Goal: Task Accomplishment & Management: Complete application form

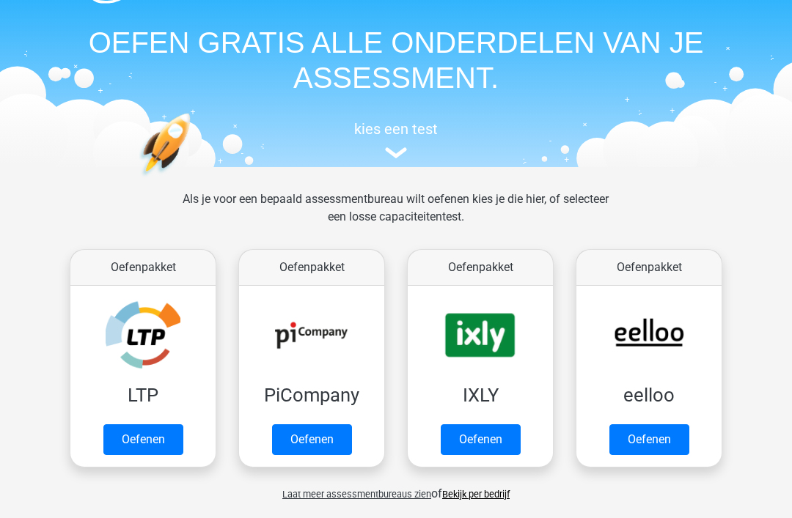
scroll to position [58, 0]
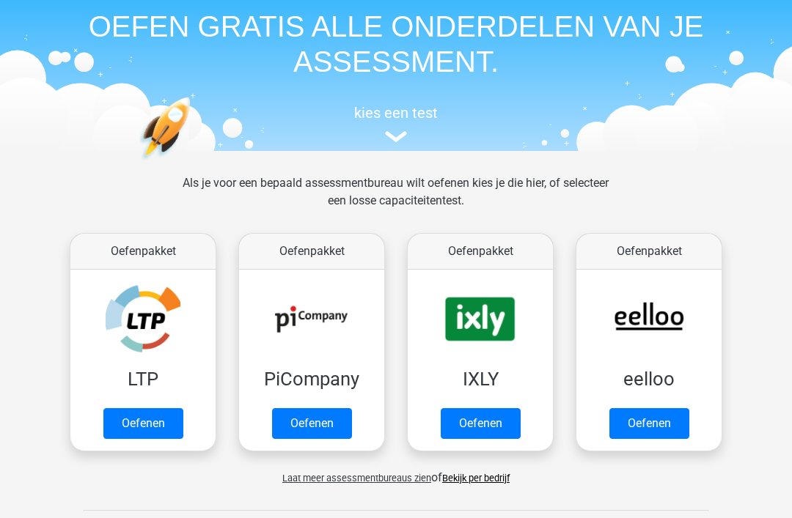
click at [371, 479] on span "Laat meer assessmentbureaus zien" at bounding box center [356, 479] width 149 height 11
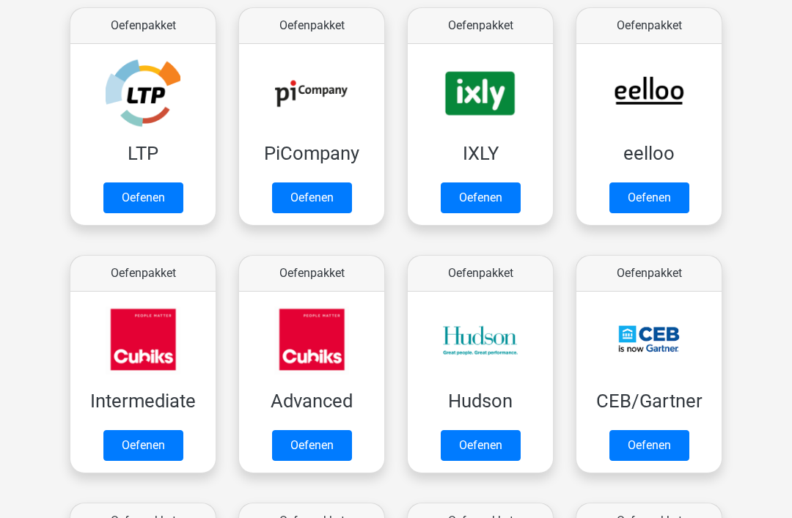
scroll to position [0, 0]
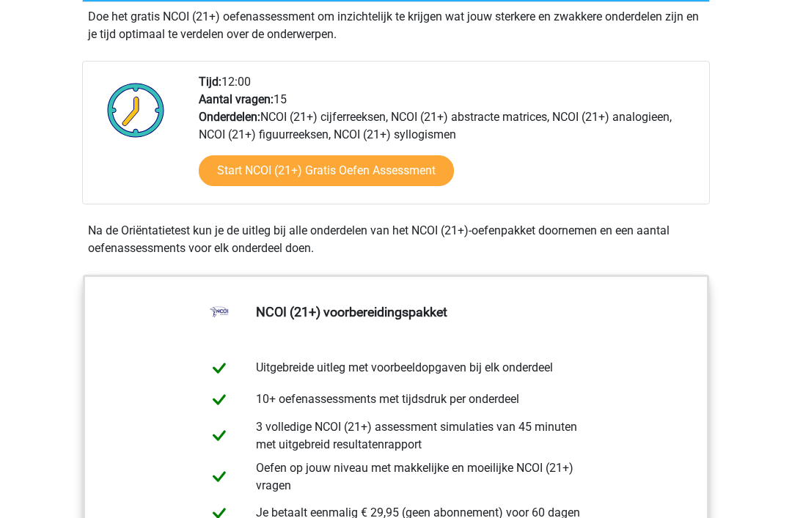
scroll to position [370, 0]
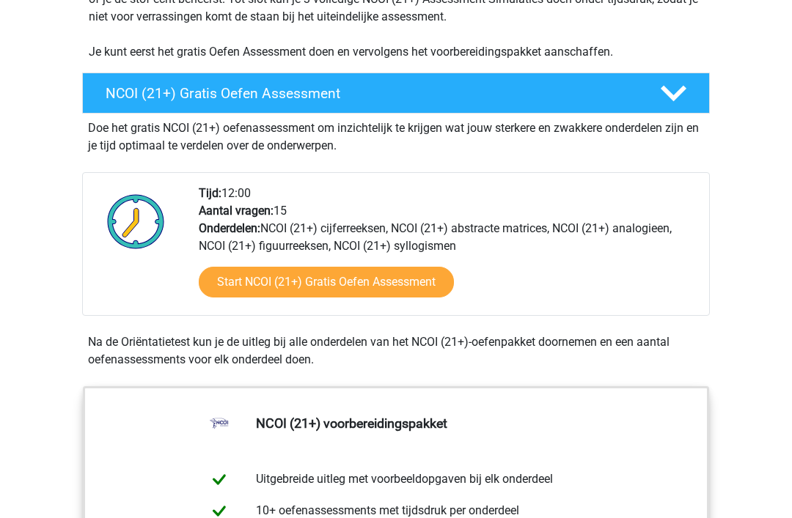
click at [413, 283] on link "Start NCOI (21+) Gratis Oefen Assessment" at bounding box center [326, 282] width 255 height 31
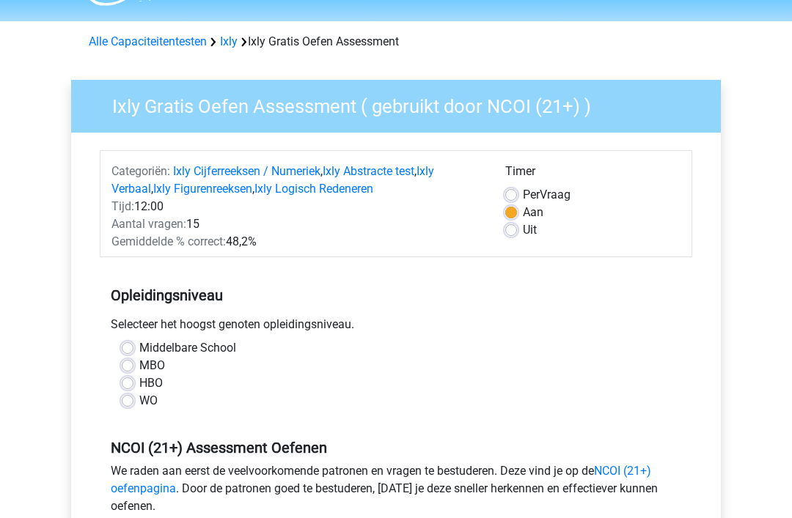
scroll to position [62, 0]
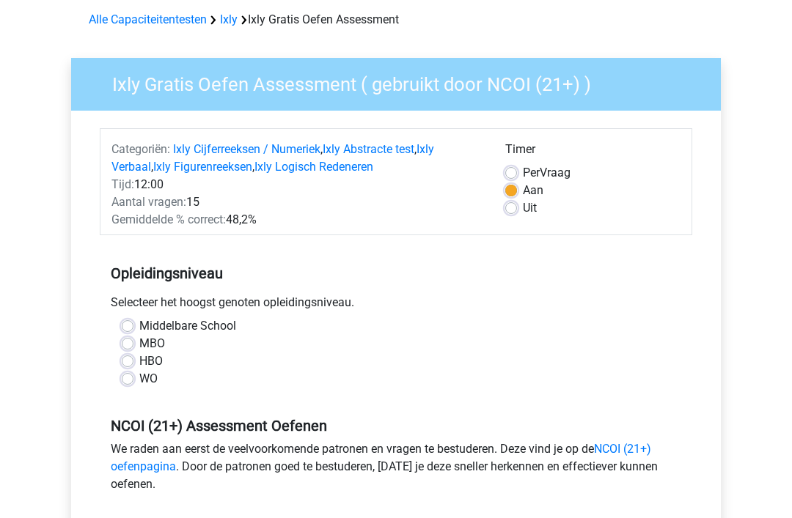
click at [139, 343] on label "MBO" at bounding box center [152, 345] width 26 height 18
click at [122, 343] on input "MBO" at bounding box center [128, 343] width 12 height 15
radio input "true"
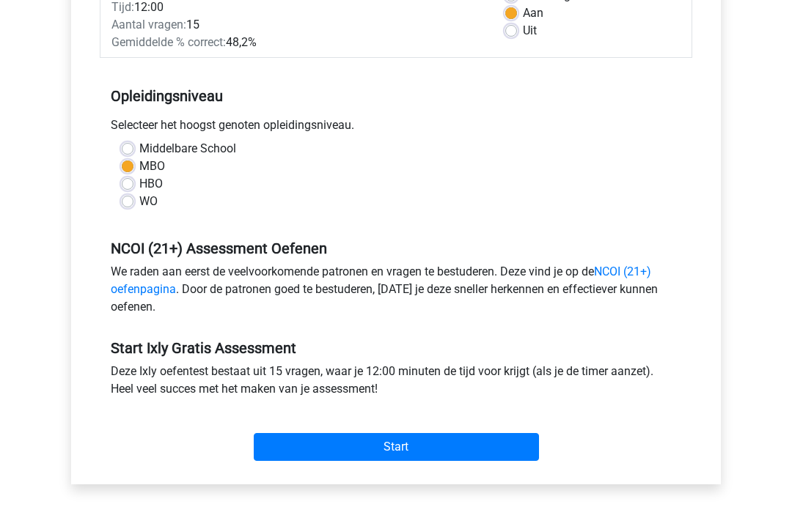
scroll to position [240, 0]
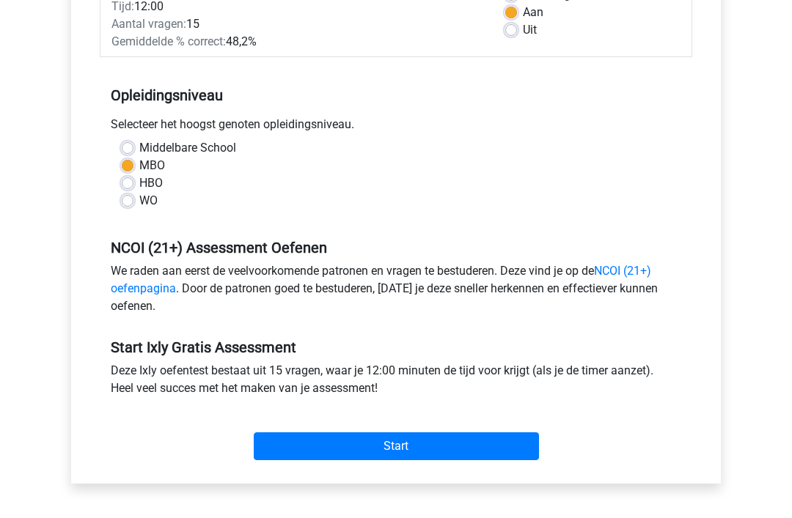
click at [320, 451] on input "Start" at bounding box center [396, 447] width 285 height 28
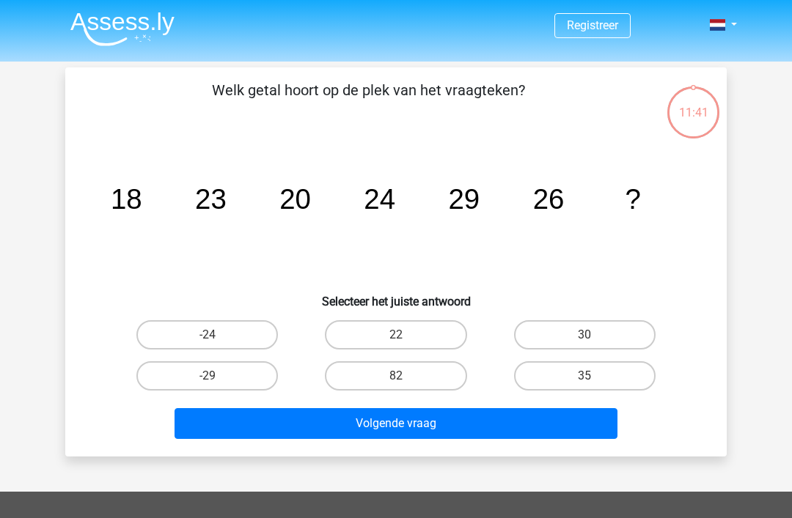
click at [620, 324] on label "30" at bounding box center [585, 334] width 142 height 29
click at [594, 335] on input "30" at bounding box center [589, 340] width 10 height 10
radio input "true"
click at [418, 427] on button "Volgende vraag" at bounding box center [397, 423] width 444 height 31
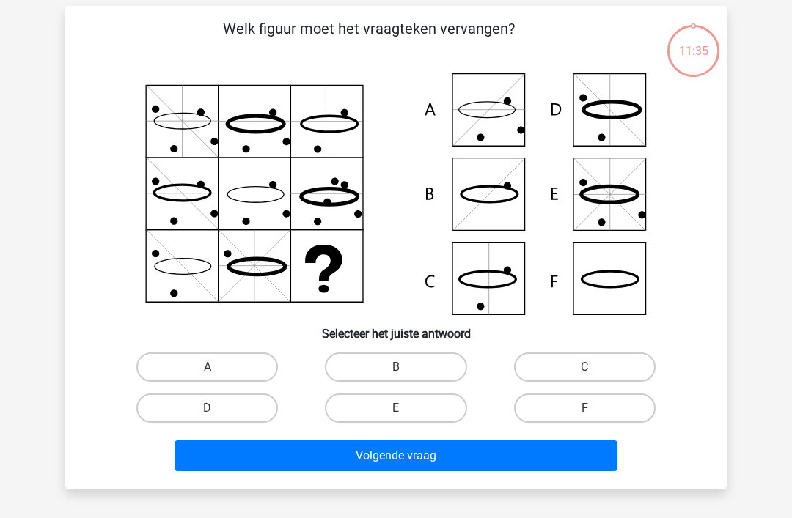
scroll to position [67, 0]
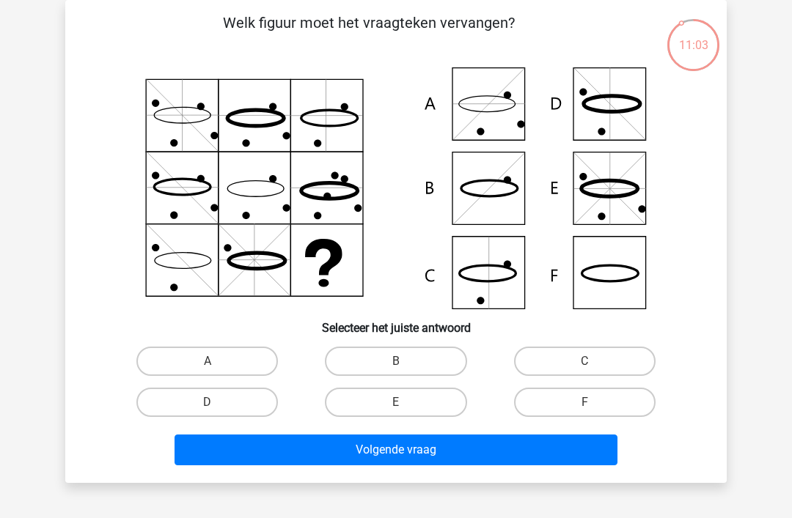
click at [361, 355] on label "B" at bounding box center [396, 361] width 142 height 29
click at [396, 361] on input "B" at bounding box center [401, 366] width 10 height 10
radio input "true"
click at [314, 463] on button "Volgende vraag" at bounding box center [397, 450] width 444 height 31
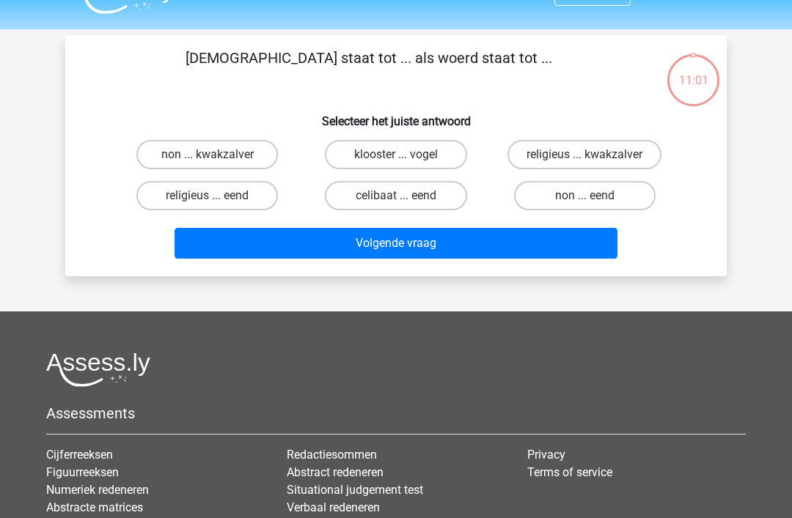
scroll to position [22, 0]
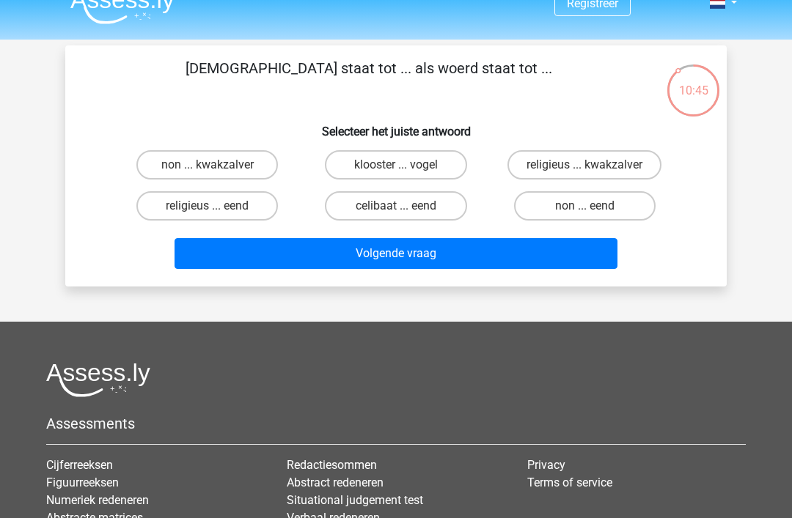
click at [619, 216] on label "non ... eend" at bounding box center [585, 205] width 142 height 29
click at [594, 216] on input "non ... eend" at bounding box center [589, 211] width 10 height 10
radio input "true"
click at [460, 256] on button "Volgende vraag" at bounding box center [397, 253] width 444 height 31
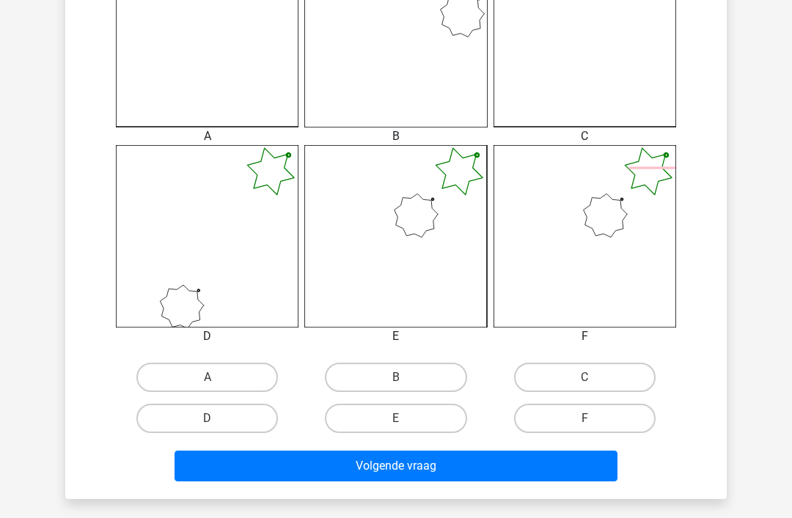
scroll to position [470, 0]
click at [432, 378] on label "B" at bounding box center [396, 377] width 142 height 29
click at [405, 378] on input "B" at bounding box center [401, 383] width 10 height 10
radio input "true"
click at [469, 455] on button "Volgende vraag" at bounding box center [397, 466] width 444 height 31
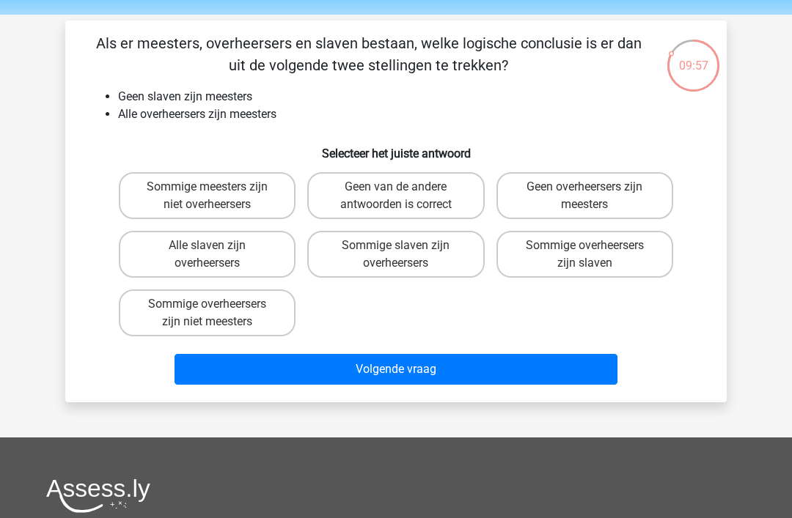
scroll to position [45, 0]
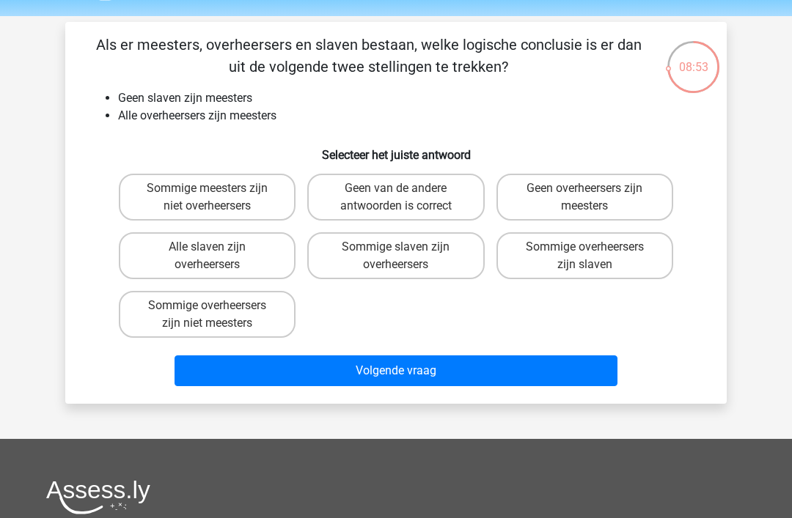
click at [441, 262] on label "Sommige slaven zijn overheersers" at bounding box center [395, 255] width 177 height 47
click at [405, 257] on input "Sommige slaven zijn overheersers" at bounding box center [401, 252] width 10 height 10
radio input "true"
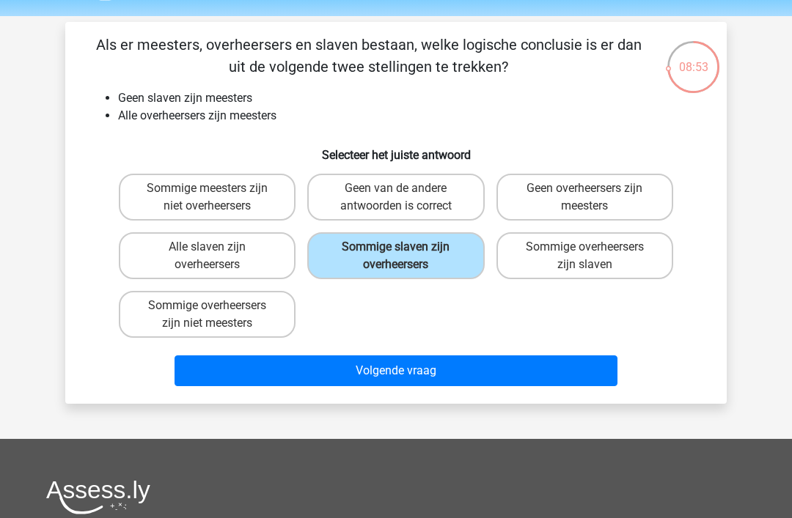
click at [498, 380] on button "Volgende vraag" at bounding box center [397, 371] width 444 height 31
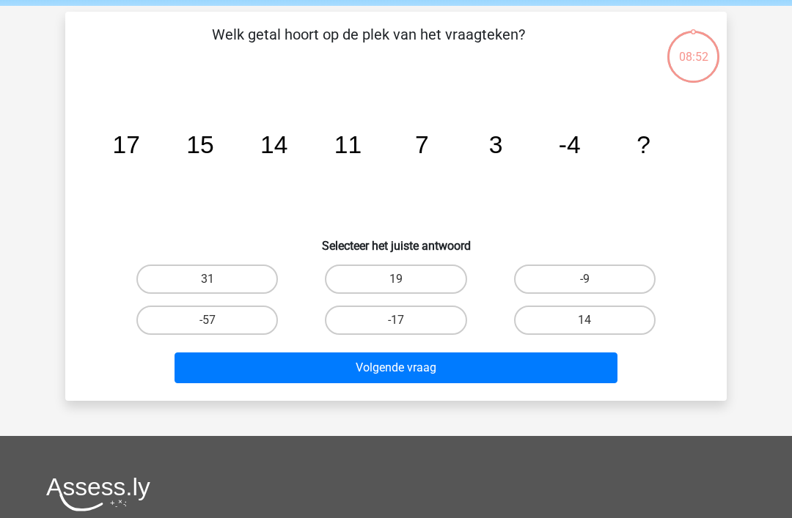
scroll to position [67, 0]
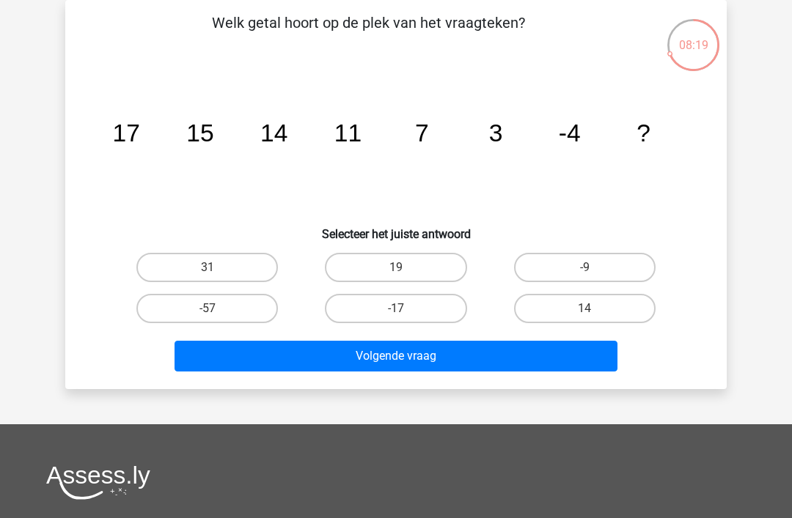
click at [622, 270] on label "-9" at bounding box center [585, 267] width 142 height 29
click at [594, 270] on input "-9" at bounding box center [589, 273] width 10 height 10
radio input "true"
click at [493, 361] on button "Volgende vraag" at bounding box center [397, 356] width 444 height 31
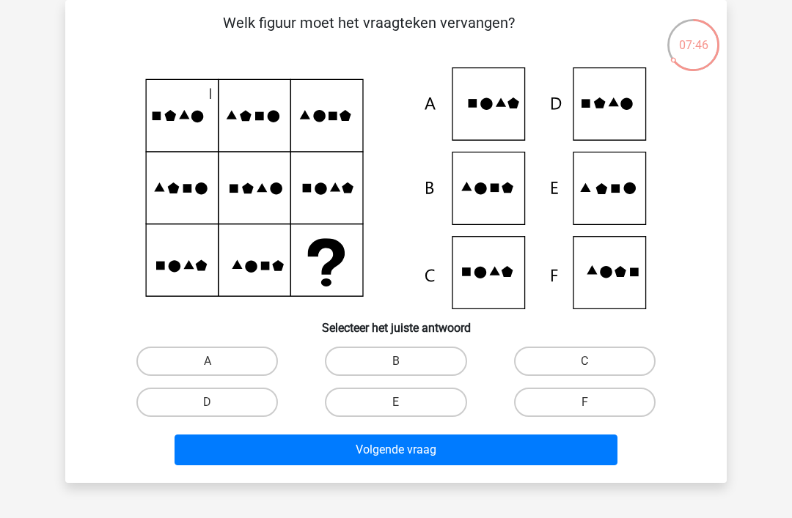
click at [413, 367] on label "B" at bounding box center [396, 361] width 142 height 29
click at [405, 367] on input "B" at bounding box center [401, 366] width 10 height 10
radio input "true"
click at [480, 458] on button "Volgende vraag" at bounding box center [397, 450] width 444 height 31
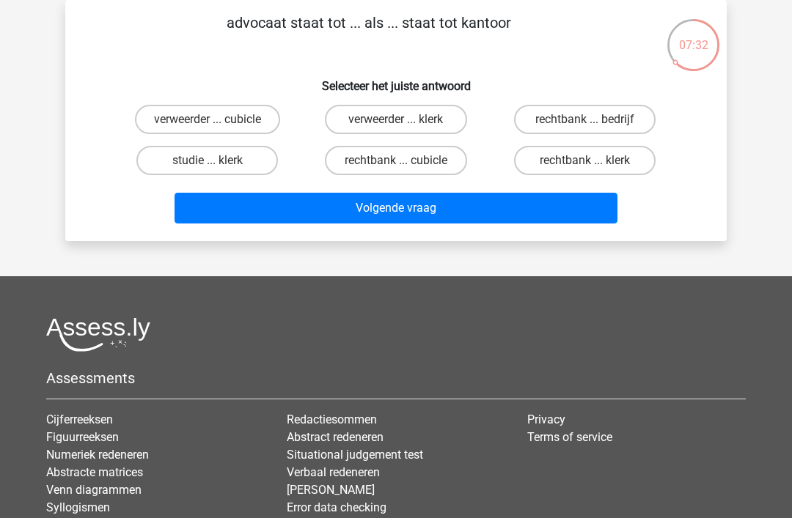
click at [575, 119] on label "rechtbank ... bedrijf" at bounding box center [585, 119] width 142 height 29
click at [584, 120] on input "rechtbank ... bedrijf" at bounding box center [589, 125] width 10 height 10
radio input "true"
click at [430, 202] on button "Volgende vraag" at bounding box center [397, 208] width 444 height 31
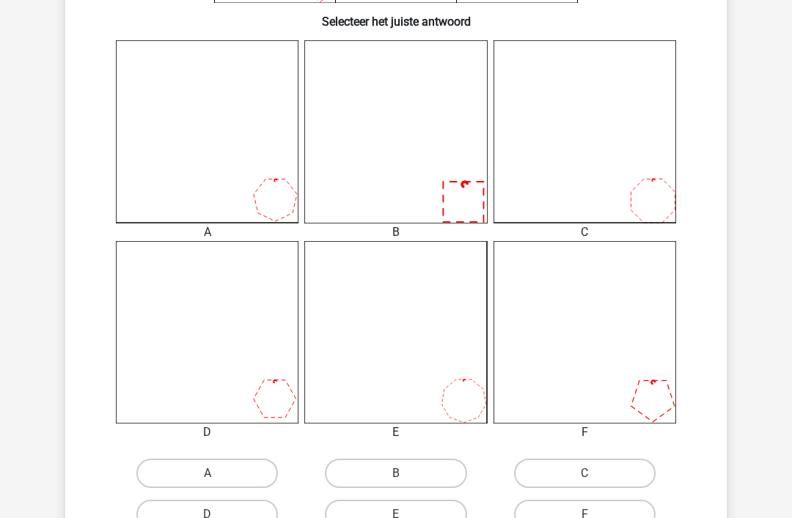
scroll to position [374, 0]
click at [425, 518] on label "E" at bounding box center [396, 514] width 142 height 29
click at [405, 518] on input "E" at bounding box center [401, 520] width 10 height 10
radio input "true"
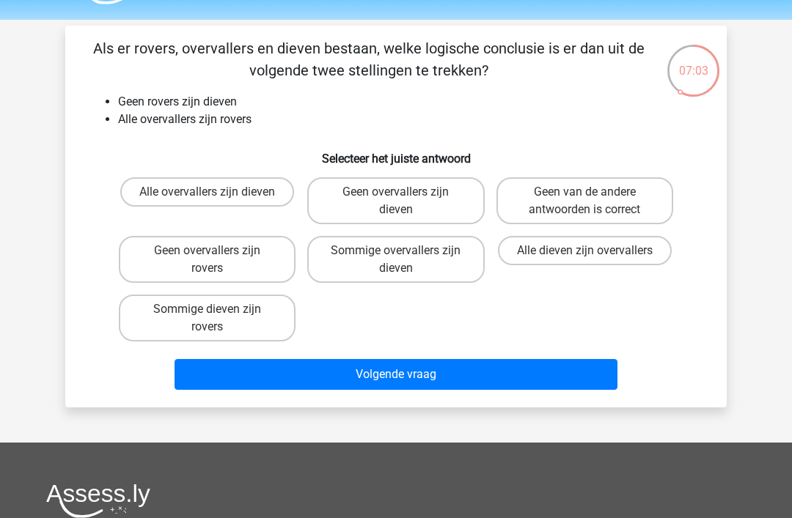
scroll to position [39, 0]
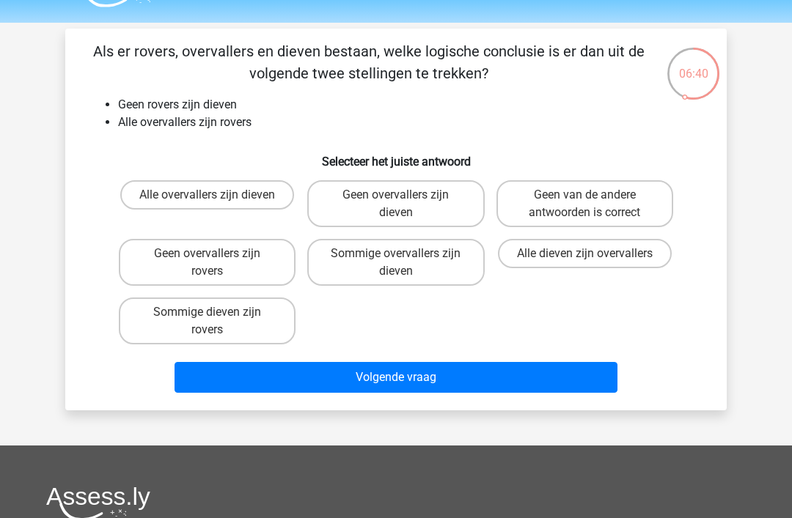
click at [631, 206] on label "Geen van de andere antwoorden is correct" at bounding box center [584, 203] width 177 height 47
click at [594, 205] on input "Geen van de andere antwoorden is correct" at bounding box center [589, 200] width 10 height 10
radio input "true"
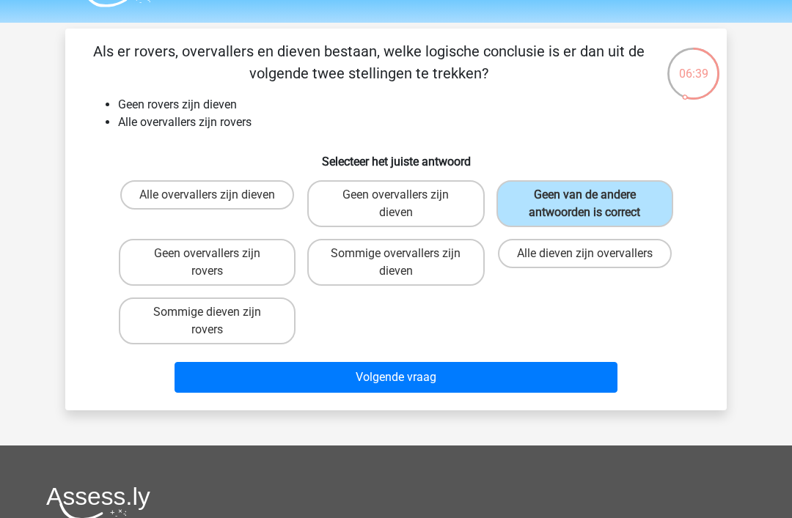
click at [469, 371] on button "Volgende vraag" at bounding box center [397, 377] width 444 height 31
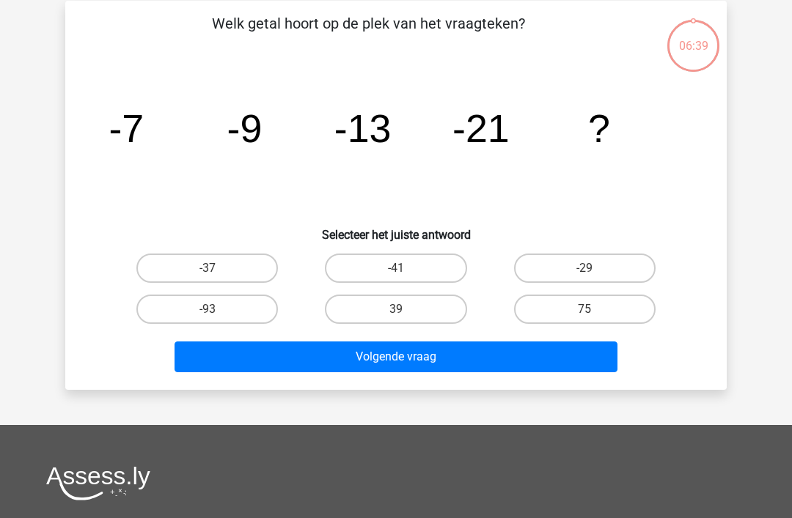
scroll to position [67, 0]
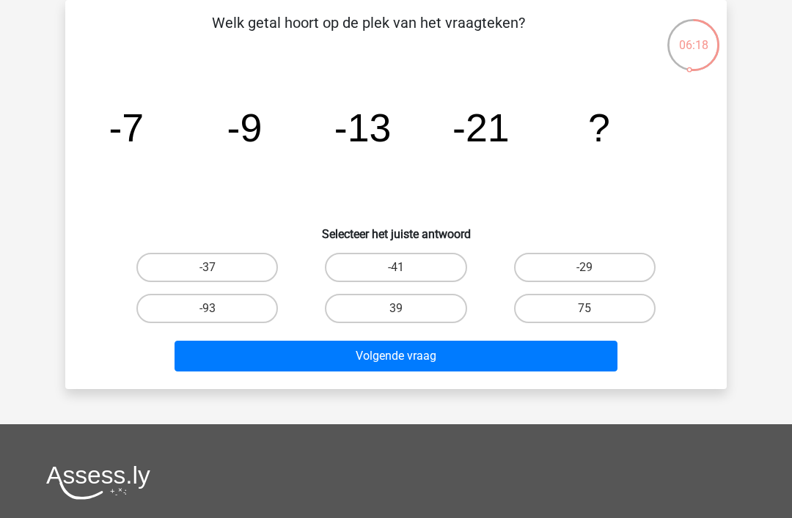
click at [268, 265] on label "-37" at bounding box center [207, 267] width 142 height 29
click at [217, 268] on input "-37" at bounding box center [213, 273] width 10 height 10
radio input "true"
click at [498, 359] on button "Volgende vraag" at bounding box center [397, 356] width 444 height 31
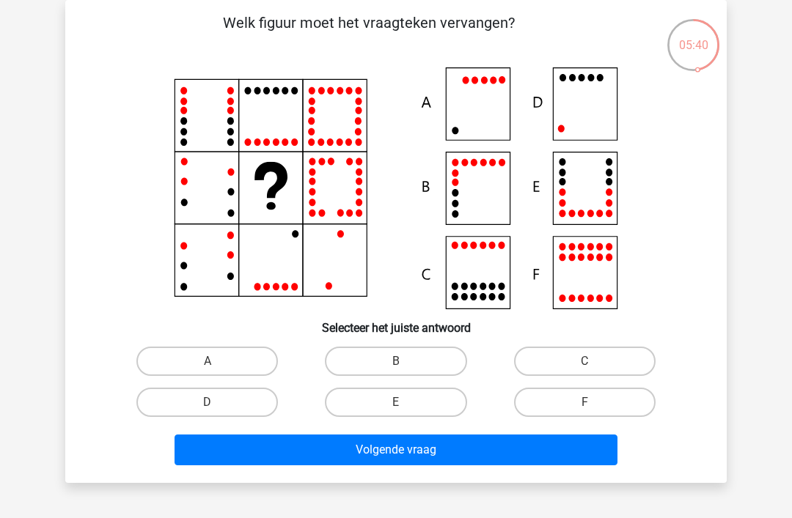
click at [200, 399] on label "D" at bounding box center [207, 402] width 142 height 29
click at [208, 403] on input "D" at bounding box center [213, 408] width 10 height 10
radio input "true"
click at [504, 448] on button "Volgende vraag" at bounding box center [397, 450] width 444 height 31
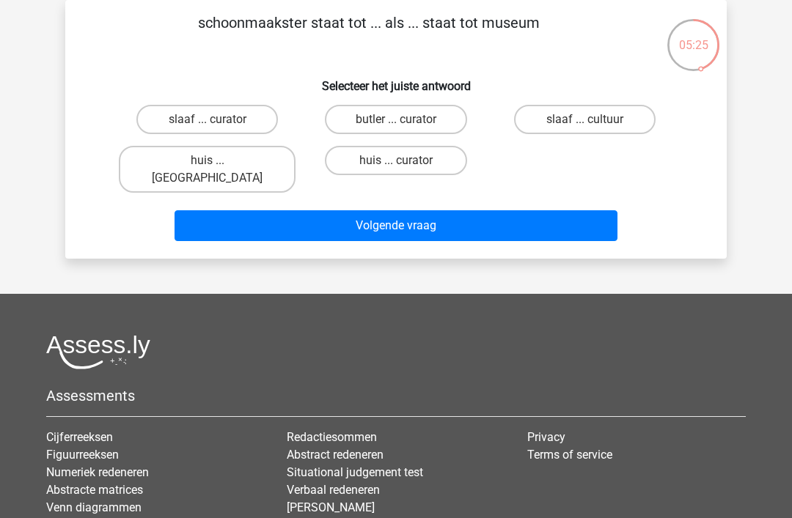
click at [215, 158] on label "huis ... louvre" at bounding box center [207, 169] width 177 height 47
click at [215, 161] on input "huis ... louvre" at bounding box center [213, 166] width 10 height 10
radio input "true"
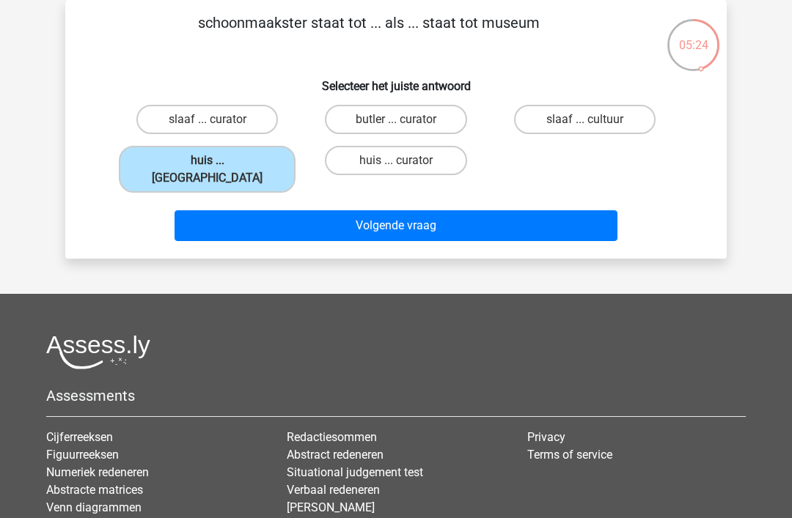
click at [500, 213] on button "Volgende vraag" at bounding box center [397, 225] width 444 height 31
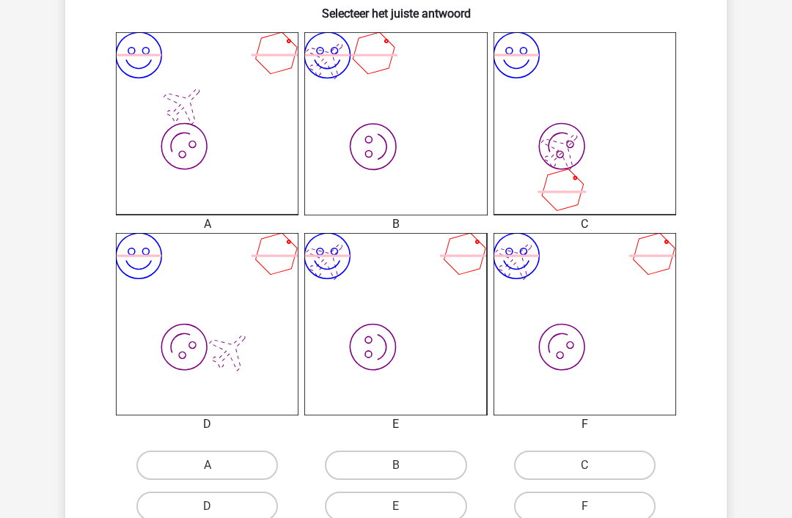
scroll to position [415, 0]
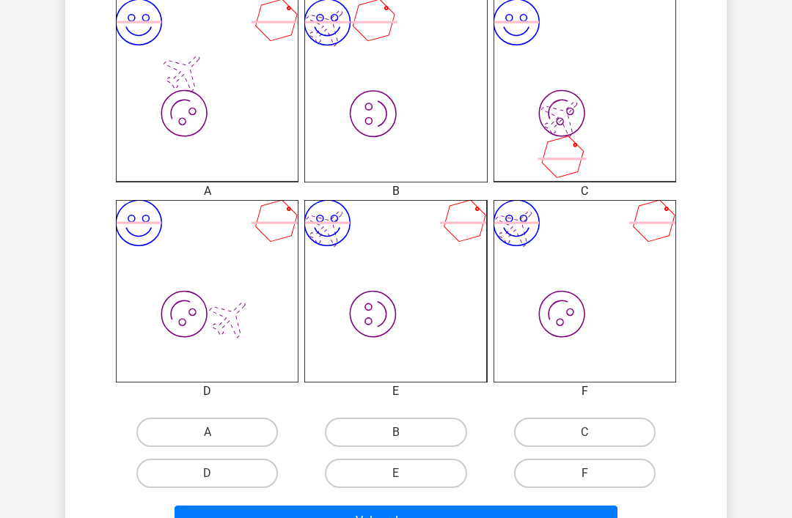
click at [420, 419] on label "B" at bounding box center [396, 432] width 142 height 29
click at [405, 433] on input "B" at bounding box center [401, 438] width 10 height 10
radio input "true"
click at [529, 518] on button "Volgende vraag" at bounding box center [397, 521] width 444 height 31
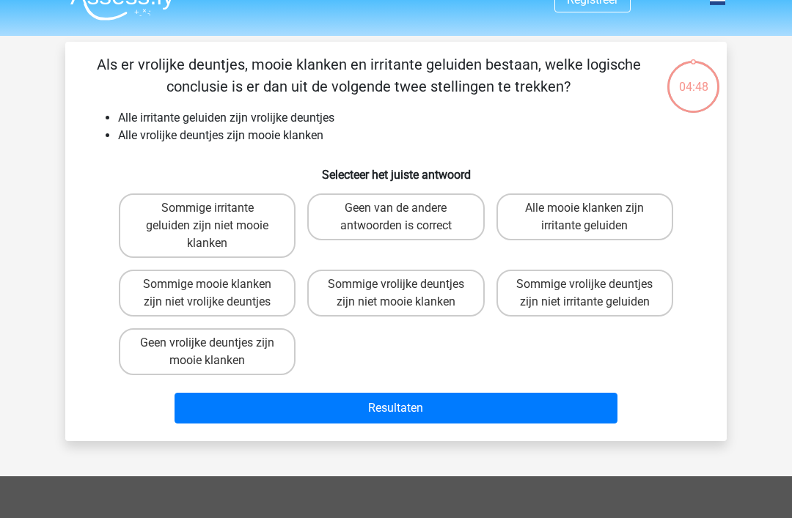
scroll to position [22, 0]
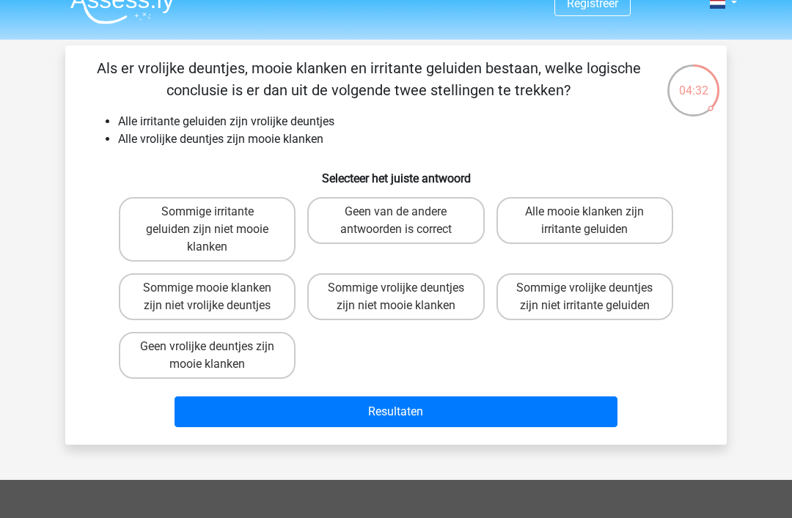
click at [432, 221] on label "Geen van de andere antwoorden is correct" at bounding box center [395, 220] width 177 height 47
click at [405, 221] on input "Geen van de andere antwoorden is correct" at bounding box center [401, 217] width 10 height 10
radio input "true"
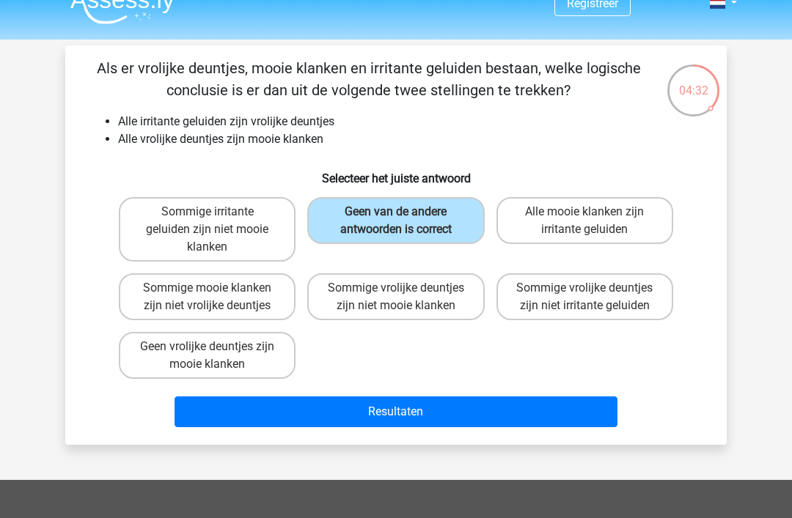
click at [504, 411] on button "Resultaten" at bounding box center [397, 412] width 444 height 31
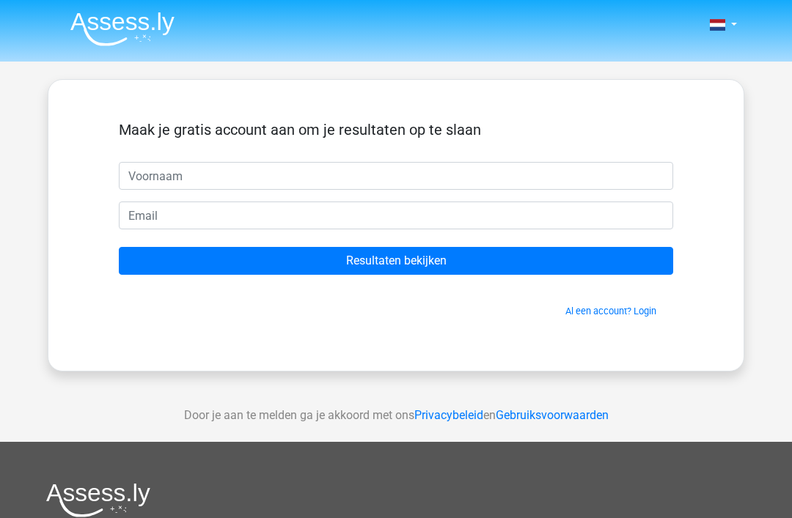
click at [496, 186] on input "text" at bounding box center [396, 176] width 554 height 28
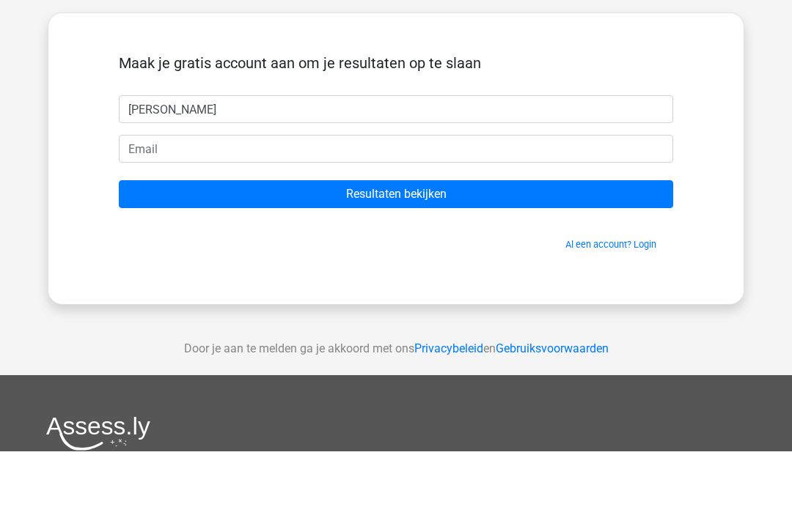
type input "[PERSON_NAME]"
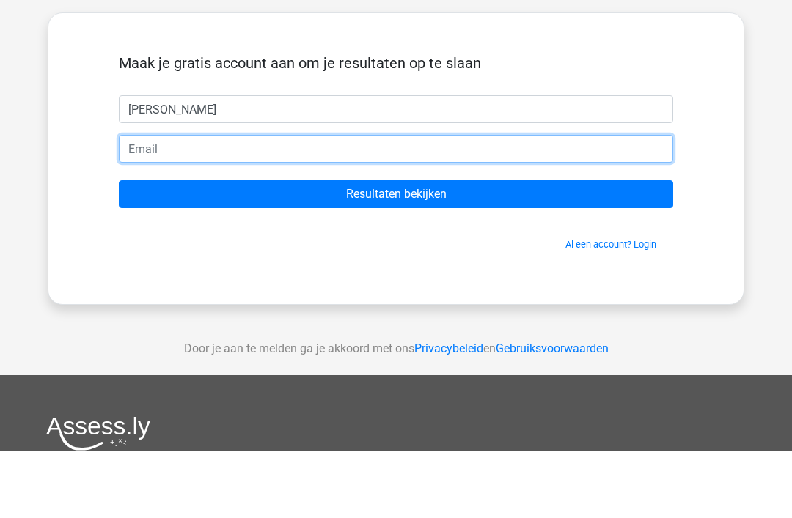
click at [462, 202] on input "email" at bounding box center [396, 216] width 554 height 28
type input "[EMAIL_ADDRESS][DOMAIN_NAME]"
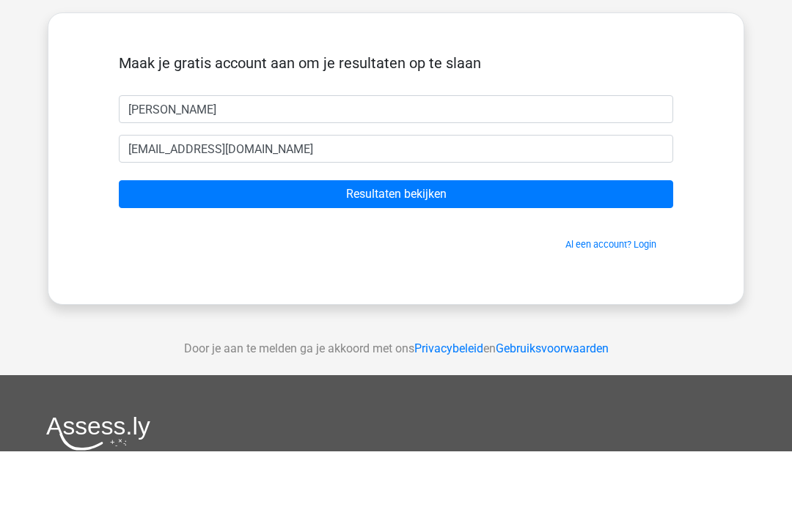
click at [208, 247] on input "Resultaten bekijken" at bounding box center [396, 261] width 554 height 28
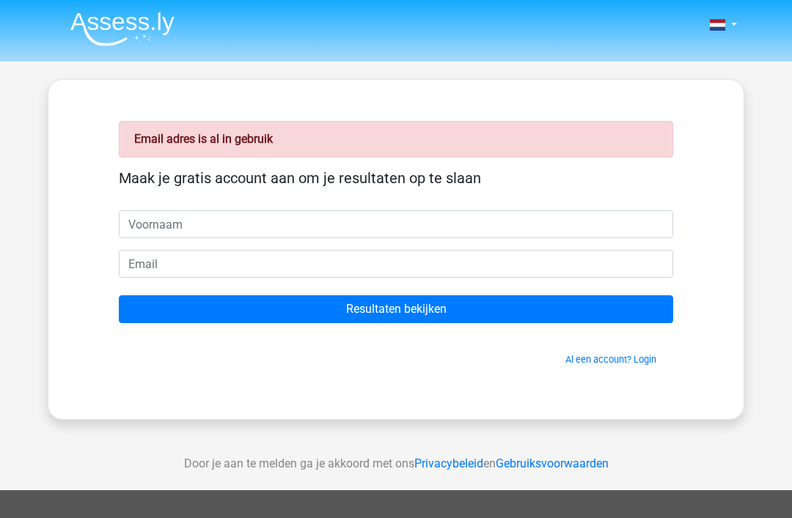
click at [597, 359] on link "Al een account? Login" at bounding box center [610, 359] width 91 height 11
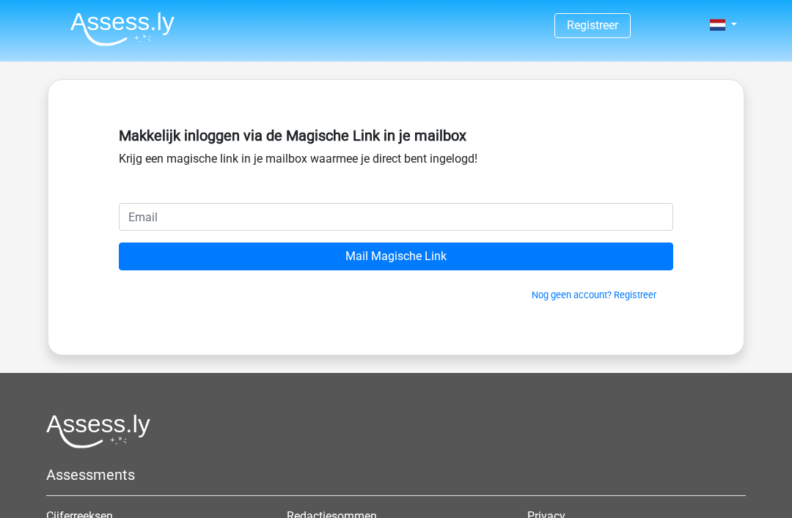
click at [143, 216] on input "email" at bounding box center [396, 217] width 554 height 28
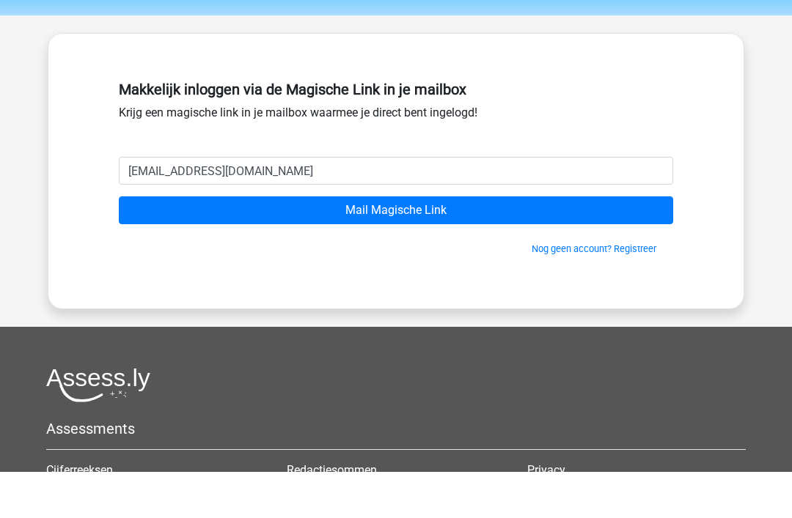
type input "[EMAIL_ADDRESS][DOMAIN_NAME]"
click at [277, 243] on input "Mail Magische Link" at bounding box center [396, 257] width 554 height 28
